Goal: Task Accomplishment & Management: Use online tool/utility

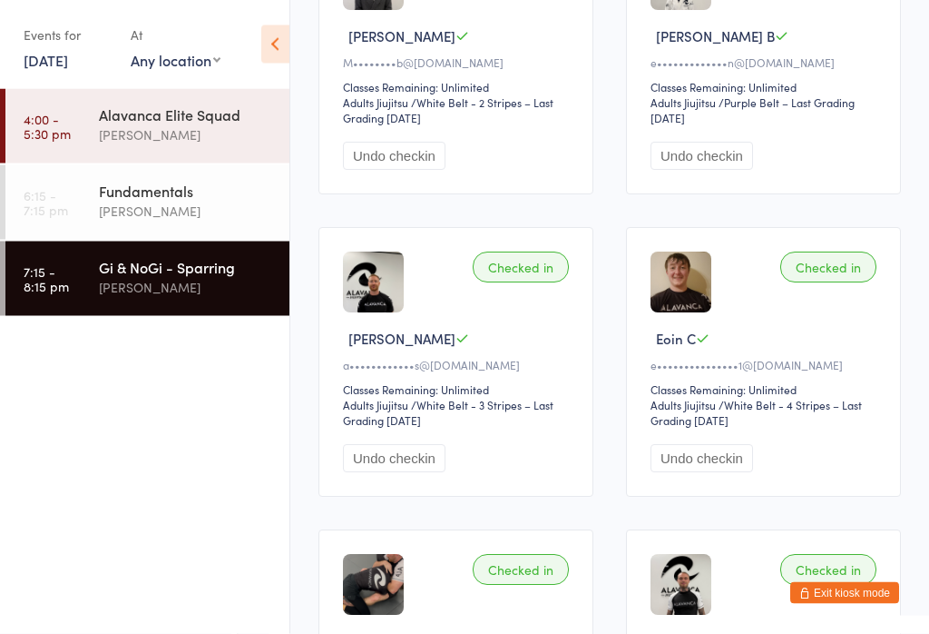
click at [262, 44] on icon at bounding box center [275, 44] width 28 height 38
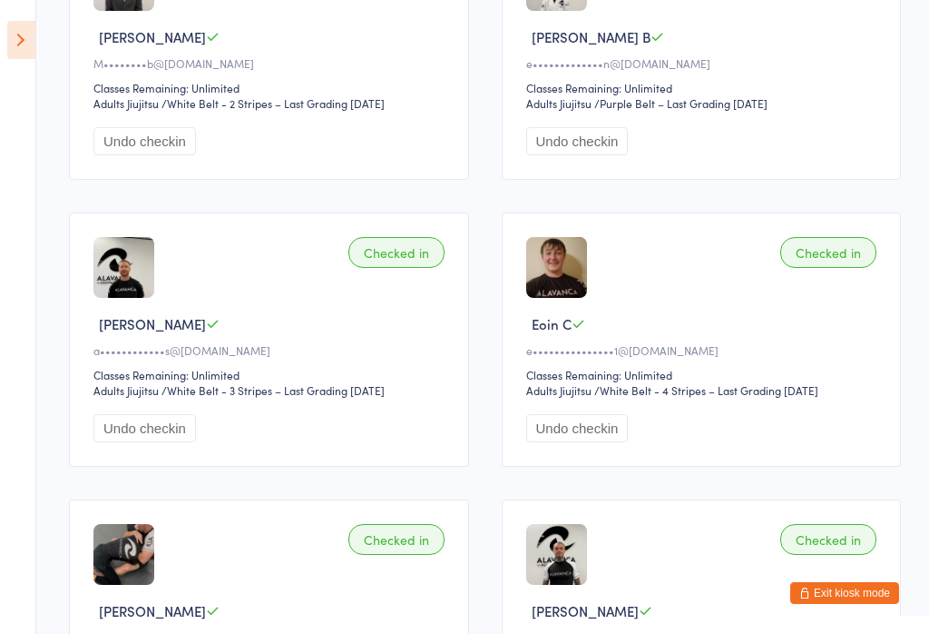
click at [5, 15] on aside "Events for [DATE] [DATE] [DATE] Sun Mon Tue Wed Thu Fri Sat 36 31 01 02 03 04 0…" at bounding box center [18, 317] width 36 height 634
click at [846, 604] on button "Exit kiosk mode" at bounding box center [845, 593] width 109 height 22
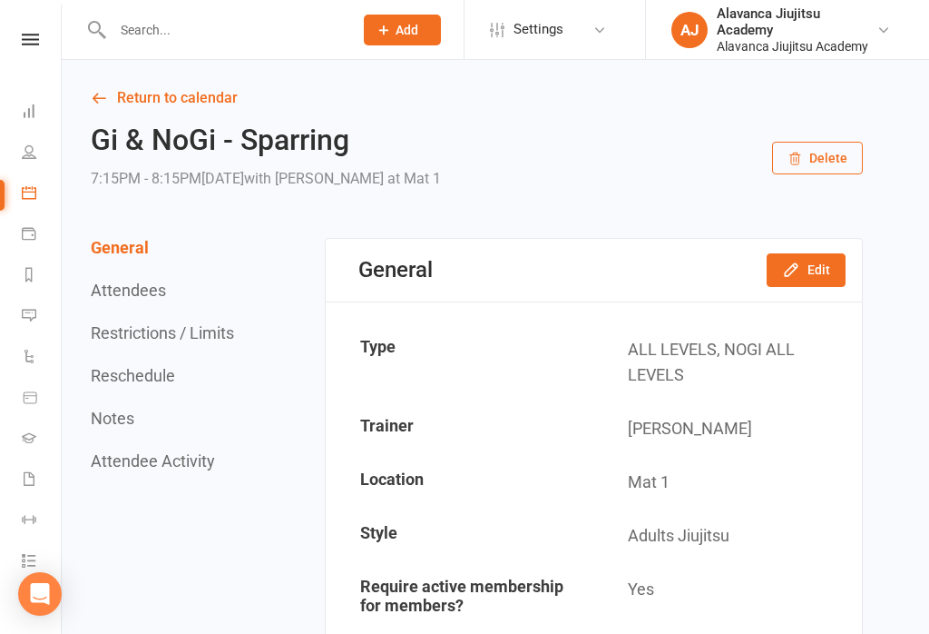
click at [102, 100] on icon at bounding box center [99, 98] width 16 height 16
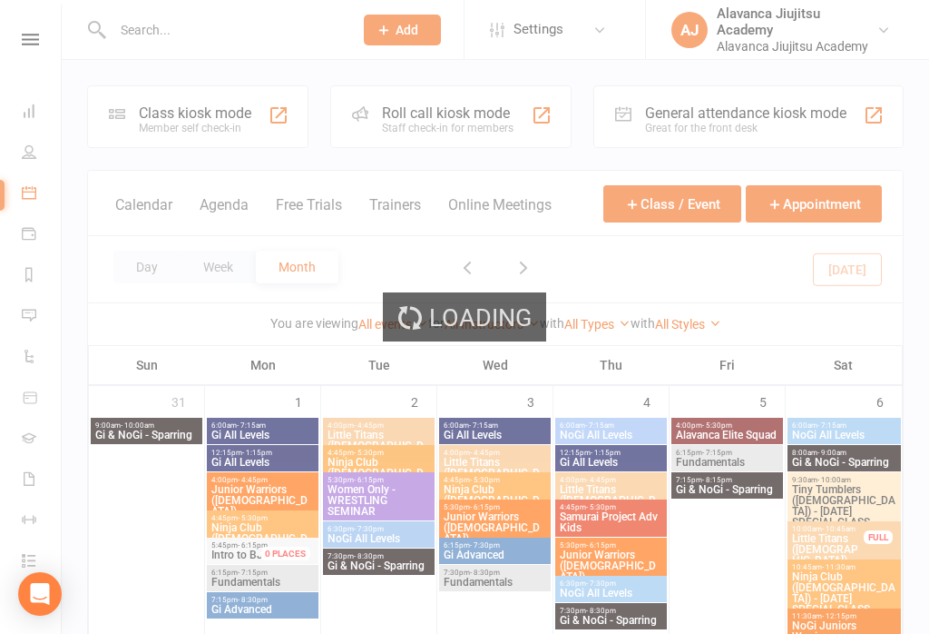
click at [25, 29] on nav "Clubworx Dashboard People Calendar Payments Reports Messages Automations Produc…" at bounding box center [31, 322] width 62 height 634
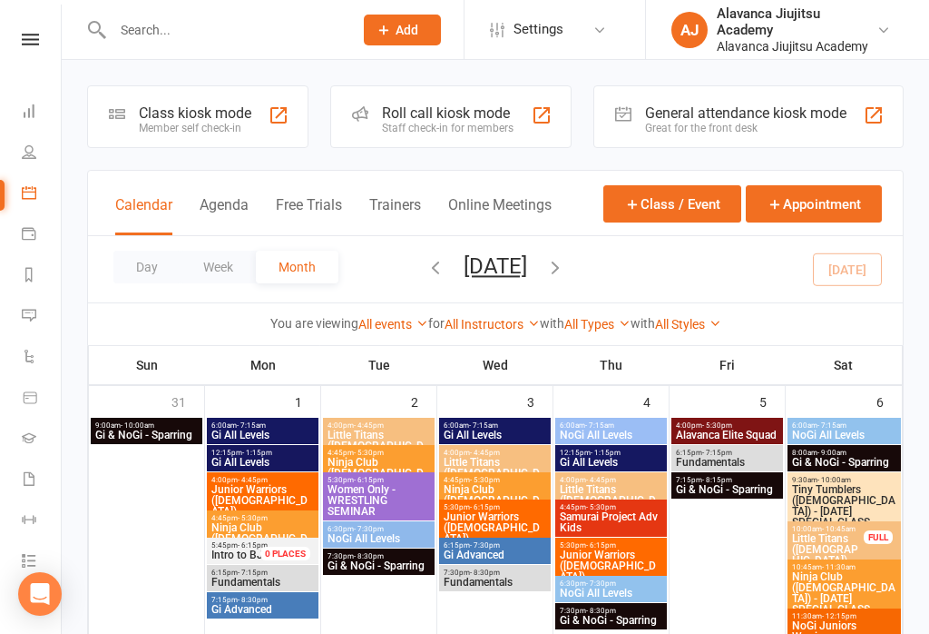
click at [27, 34] on icon at bounding box center [30, 40] width 17 height 12
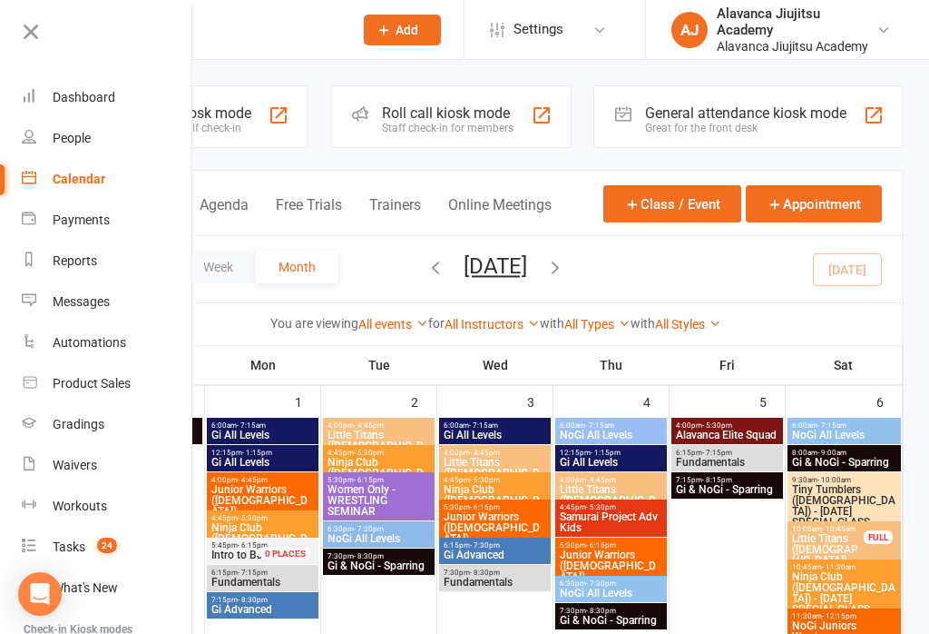
click at [231, 118] on div "Class kiosk mode" at bounding box center [195, 112] width 113 height 17
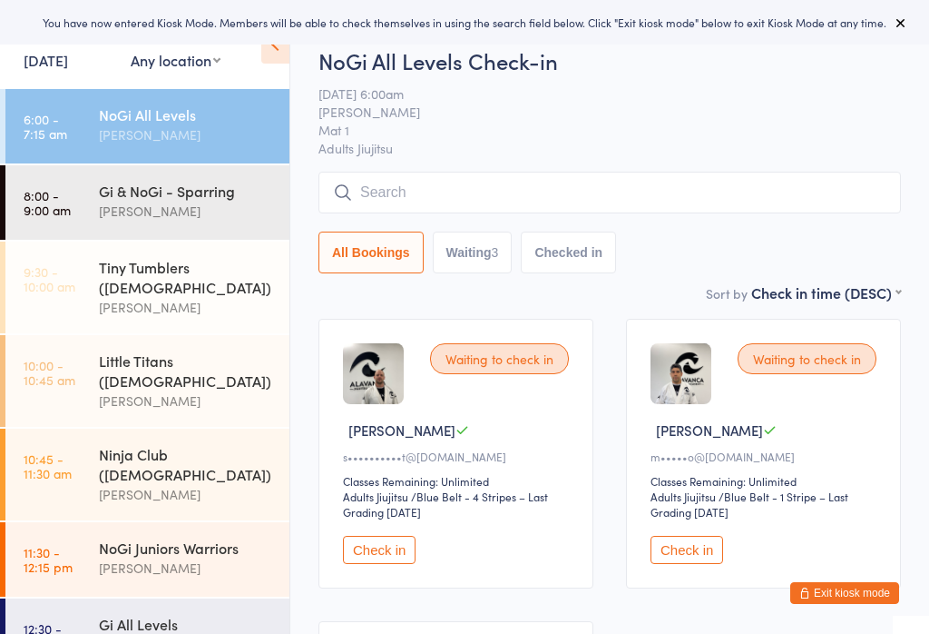
click at [386, 548] on button "Check in" at bounding box center [379, 549] width 73 height 28
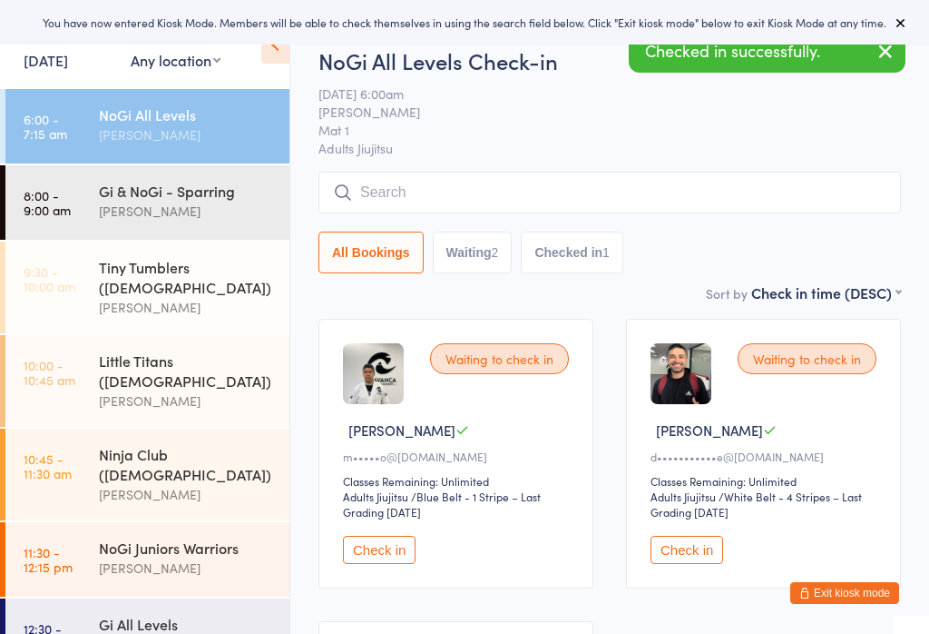
click at [690, 553] on button "Check in" at bounding box center [687, 549] width 73 height 28
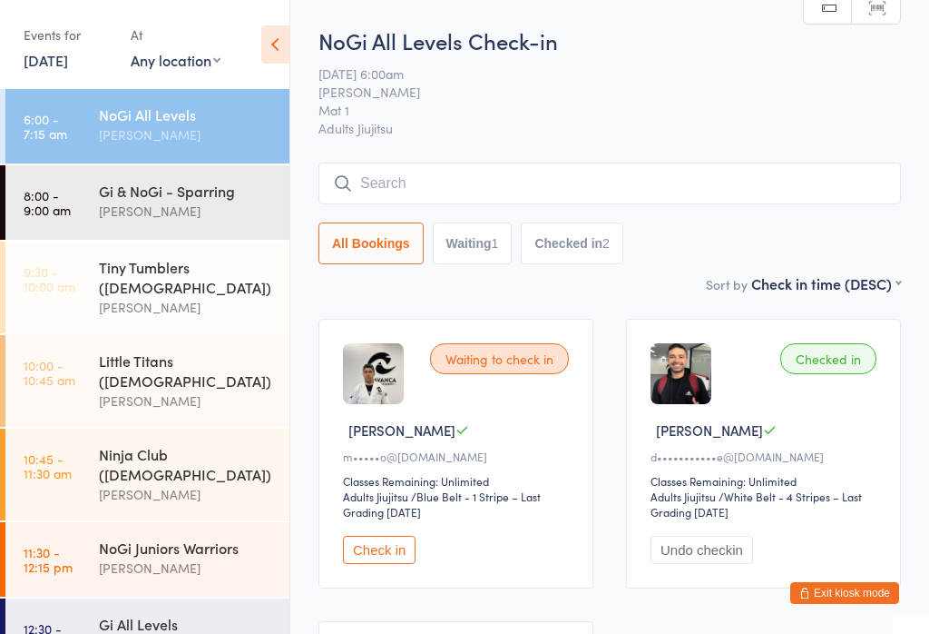
click at [555, 179] on input "search" at bounding box center [610, 183] width 583 height 42
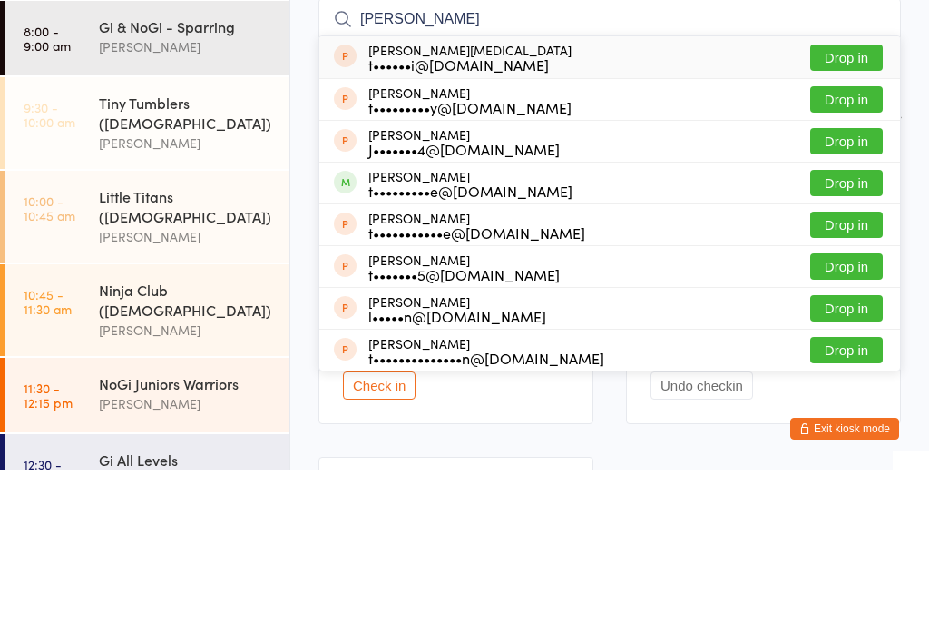
type input "Timm"
click at [858, 334] on button "Drop in" at bounding box center [846, 347] width 73 height 26
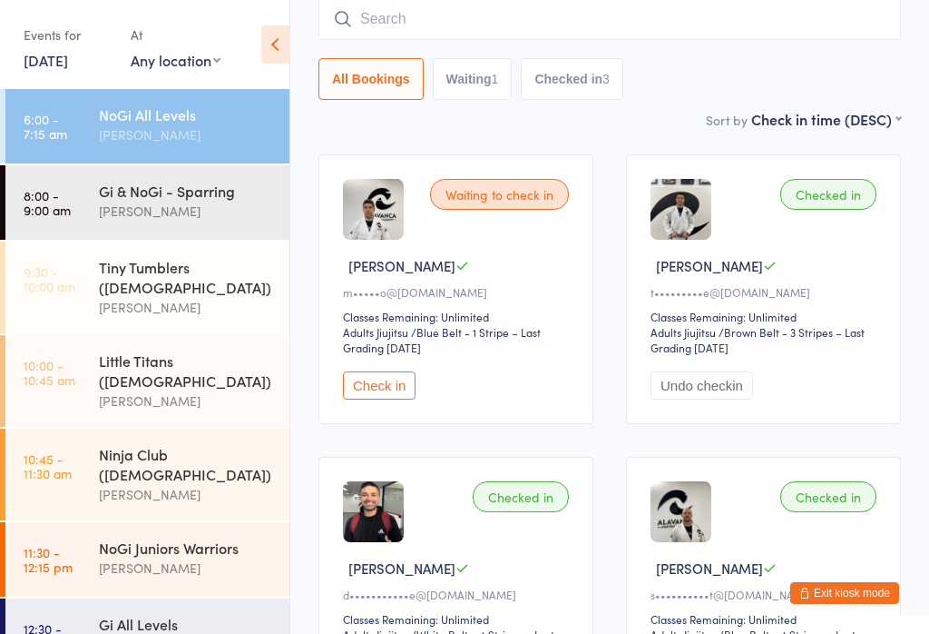
click at [403, 391] on button "Check in" at bounding box center [379, 385] width 73 height 28
